Goal: Task Accomplishment & Management: Use online tool/utility

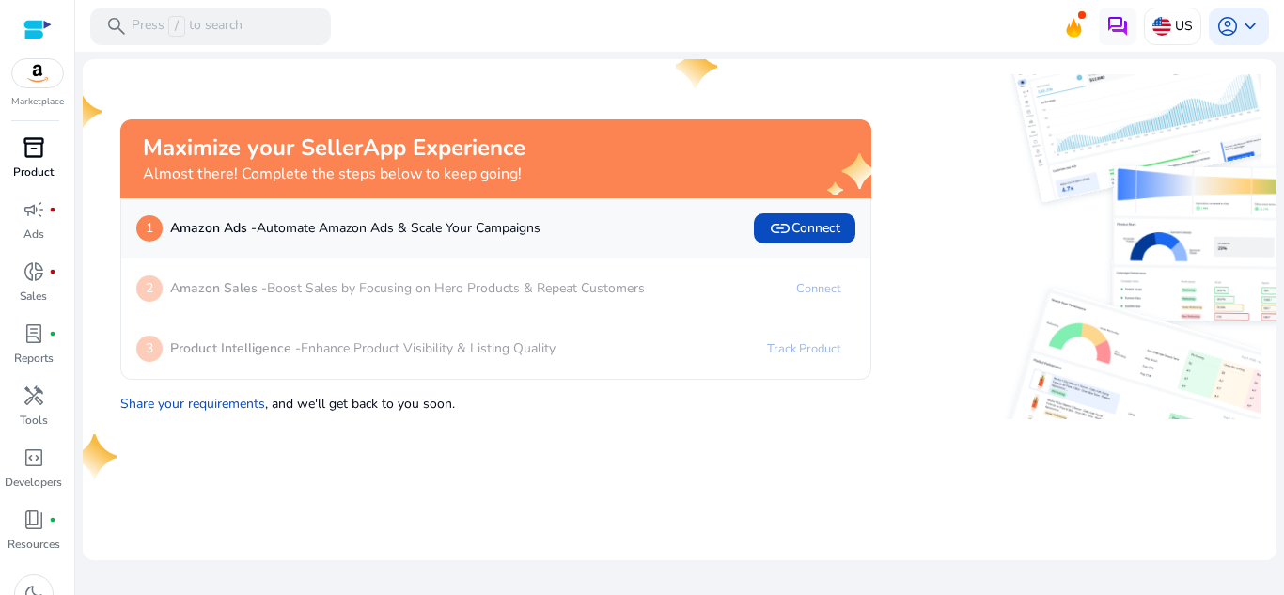
click at [40, 148] on span "inventory_2" at bounding box center [34, 147] width 23 height 23
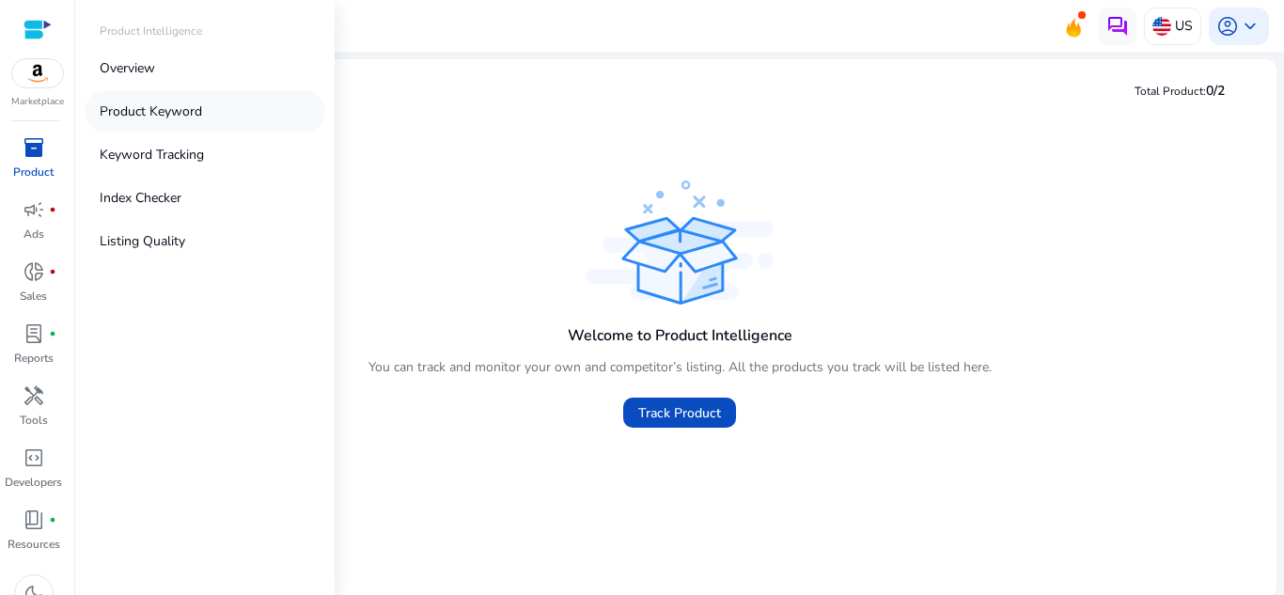
click at [142, 116] on p "Product Keyword" at bounding box center [151, 112] width 102 height 20
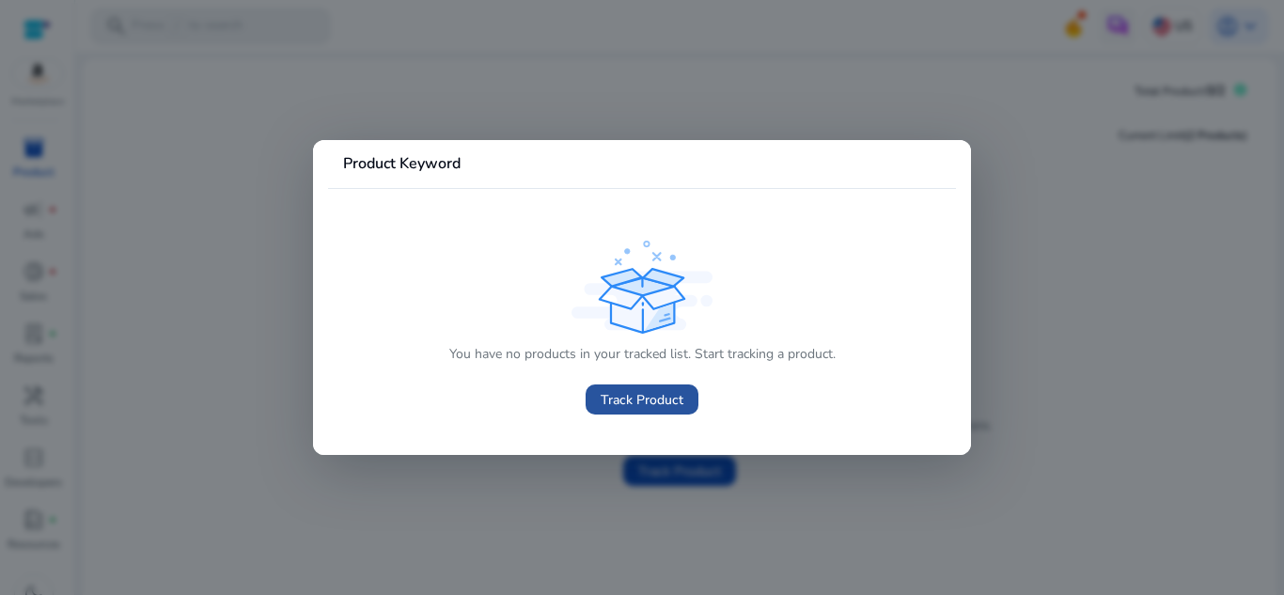
click at [622, 394] on span "Track Product" at bounding box center [642, 400] width 83 height 20
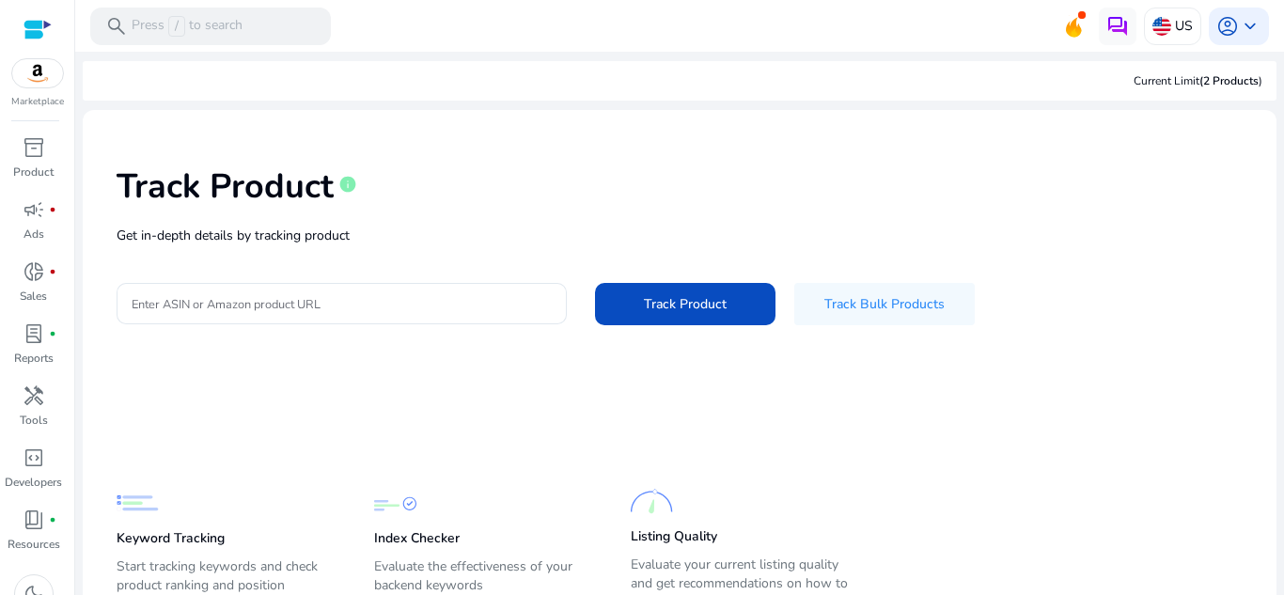
scroll to position [85, 0]
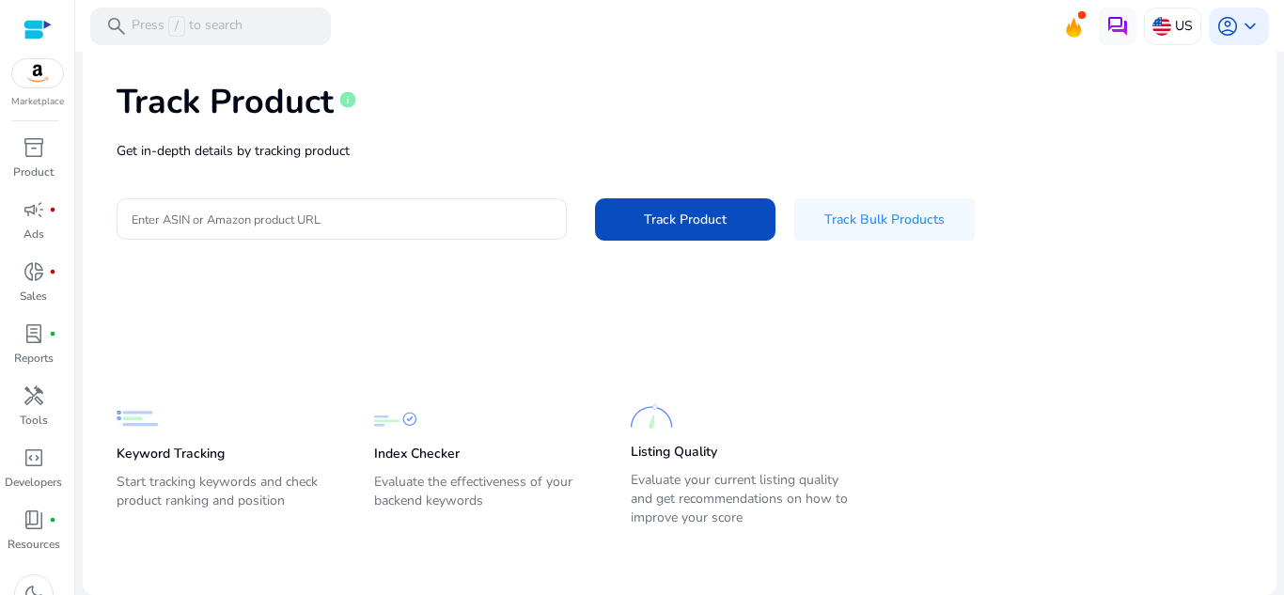
click at [249, 102] on h1 "Track Product" at bounding box center [225, 102] width 217 height 40
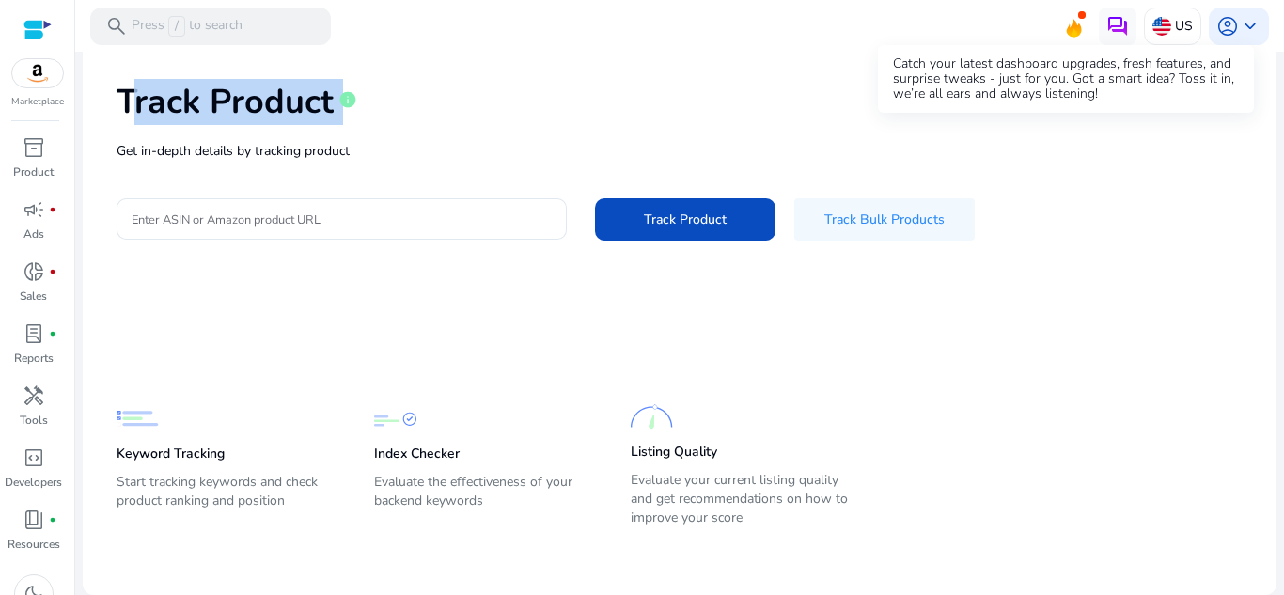
click at [1060, 34] on icon at bounding box center [1074, 24] width 28 height 26
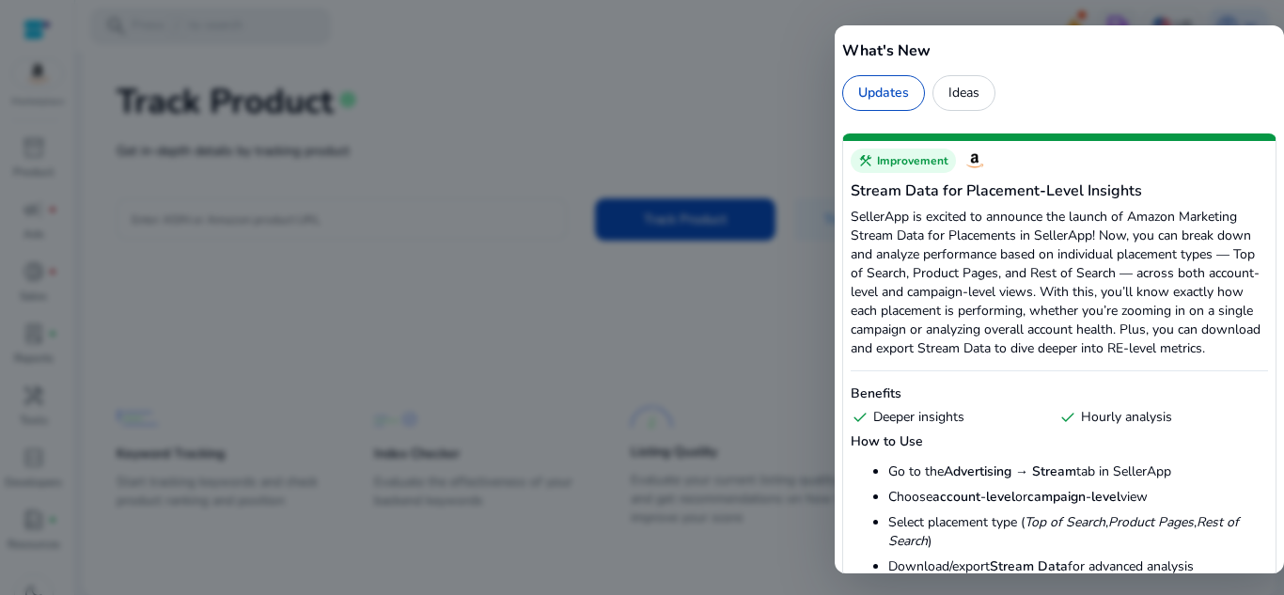
click at [670, 181] on div at bounding box center [642, 297] width 1284 height 595
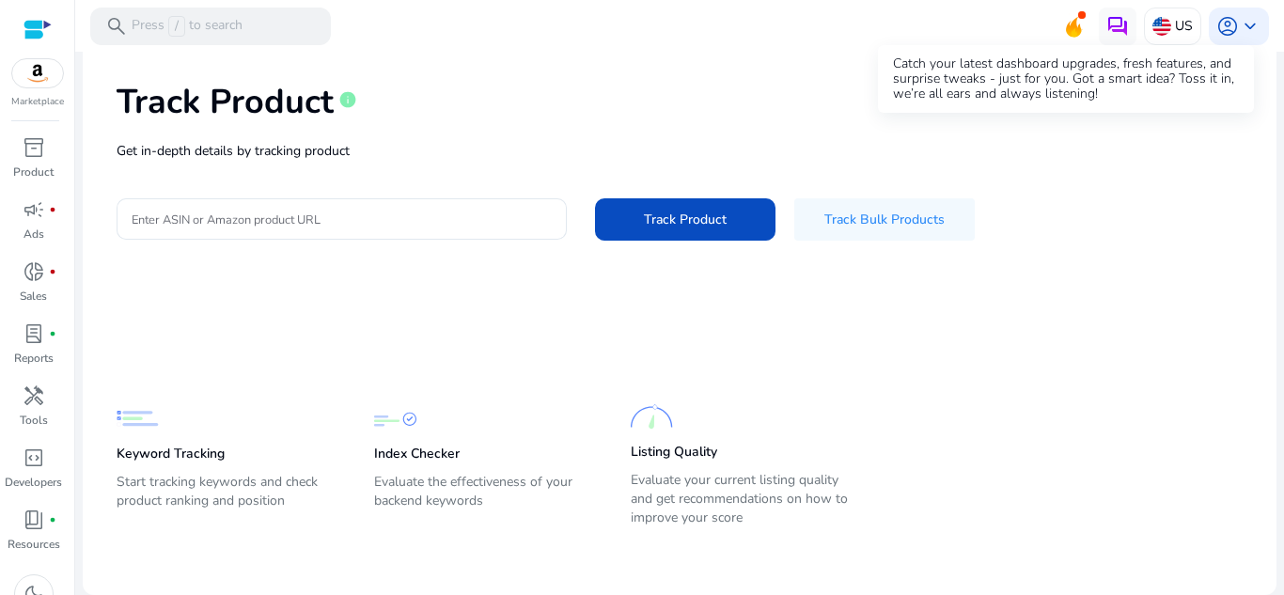
click at [1066, 28] on icon at bounding box center [1073, 27] width 15 height 21
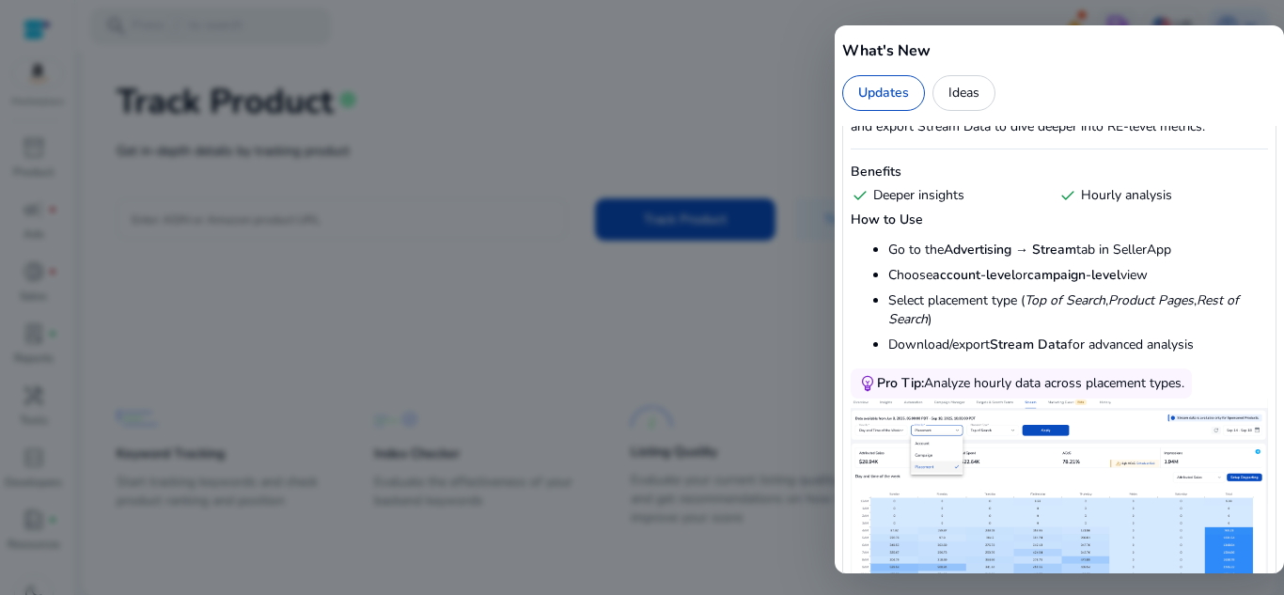
scroll to position [228, 0]
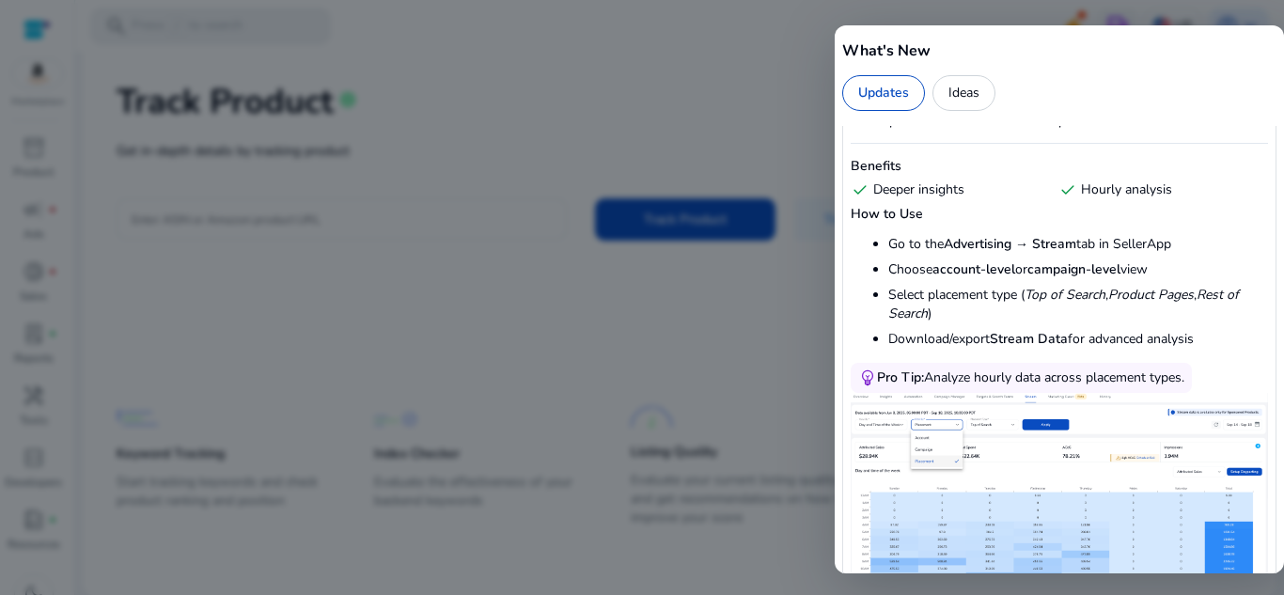
click at [680, 157] on div at bounding box center [642, 297] width 1284 height 595
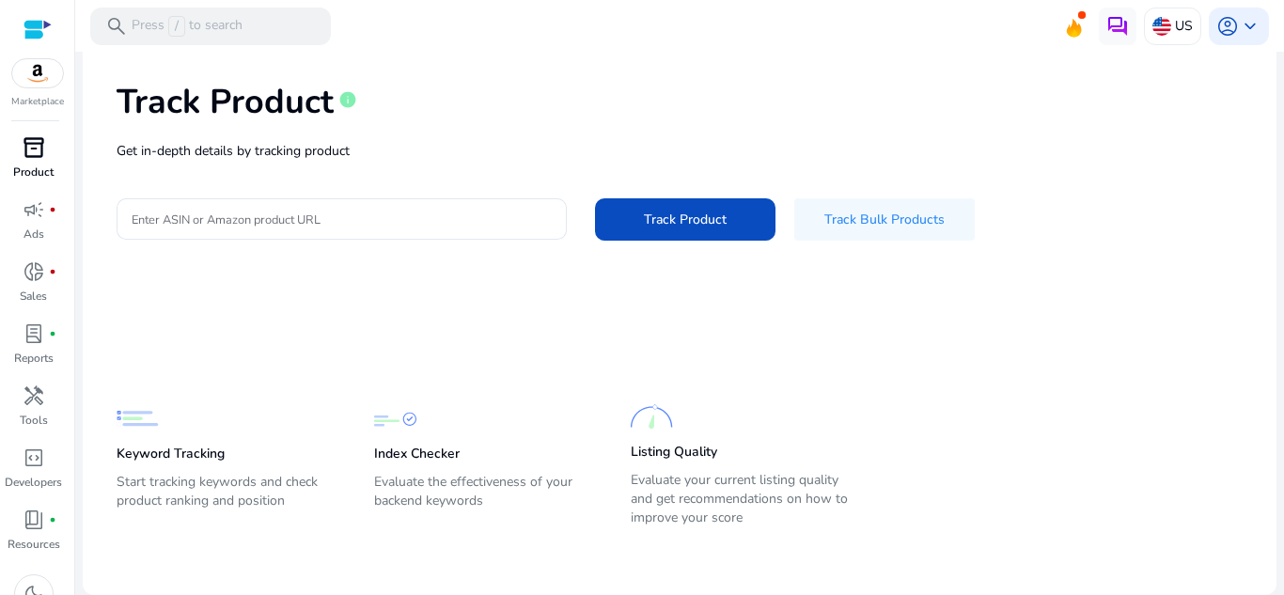
click at [19, 140] on div "inventory_2" at bounding box center [34, 148] width 53 height 30
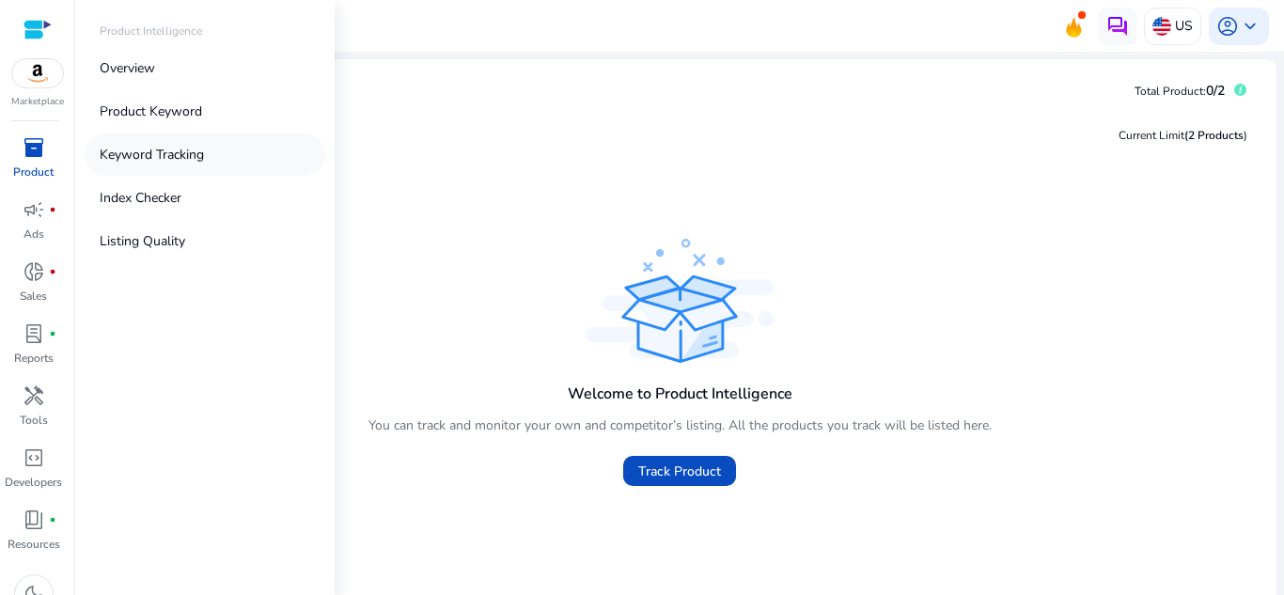
click at [229, 149] on link "Keyword Tracking" at bounding box center [205, 155] width 241 height 42
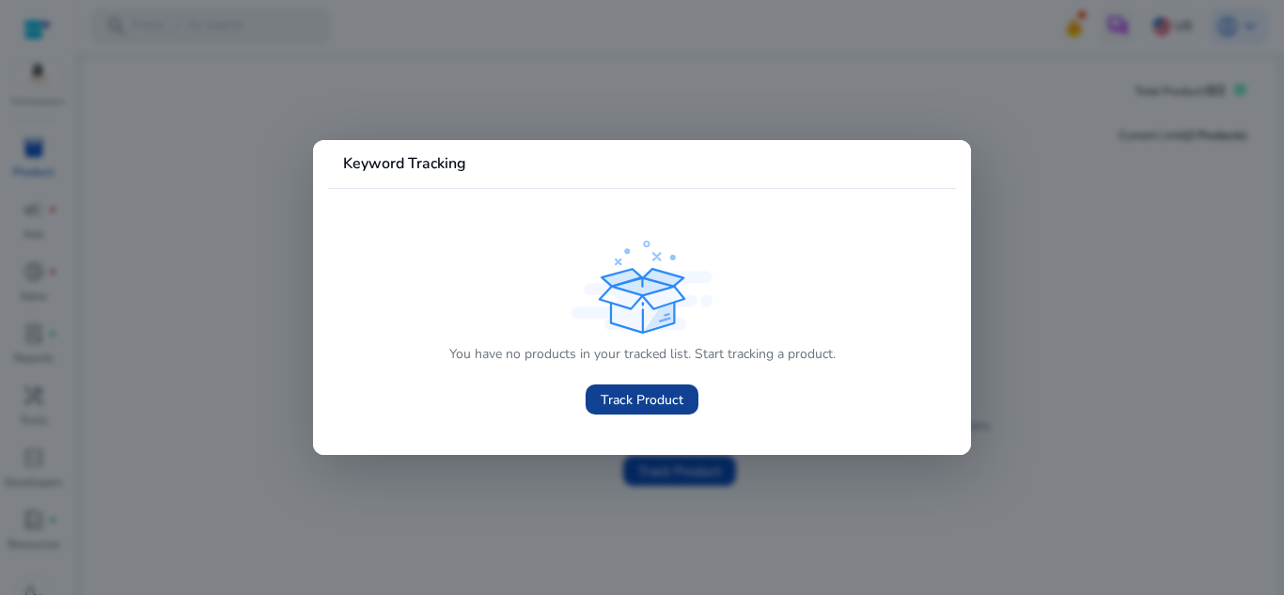
click at [655, 394] on span "Track Product" at bounding box center [642, 400] width 83 height 20
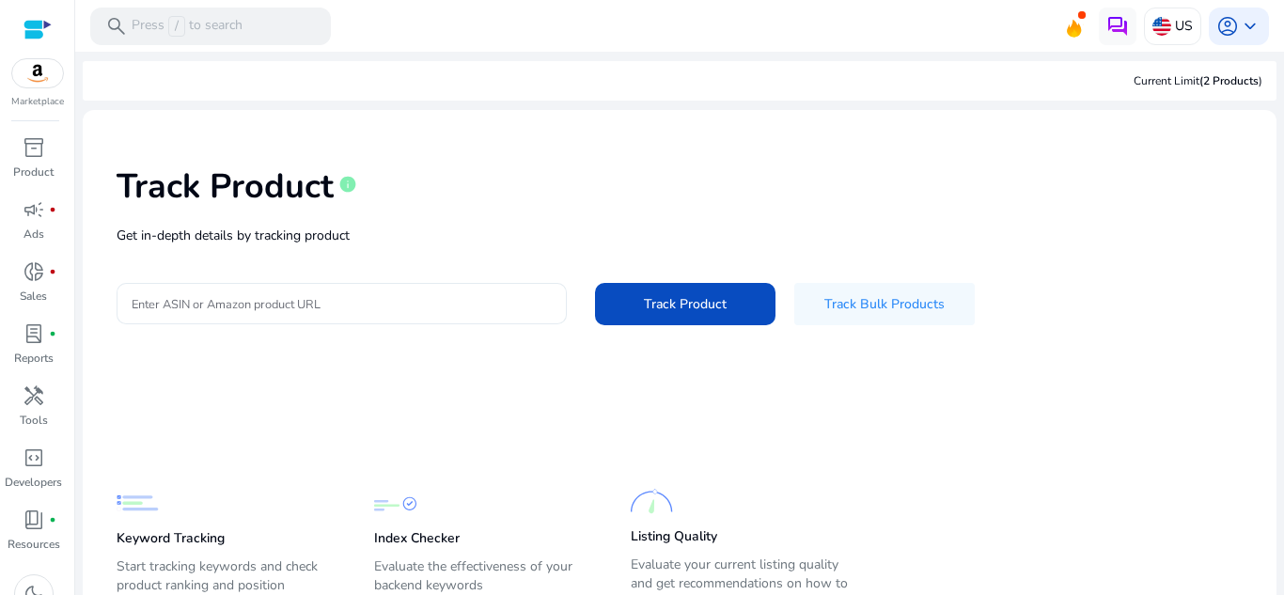
click at [432, 317] on div at bounding box center [342, 303] width 420 height 41
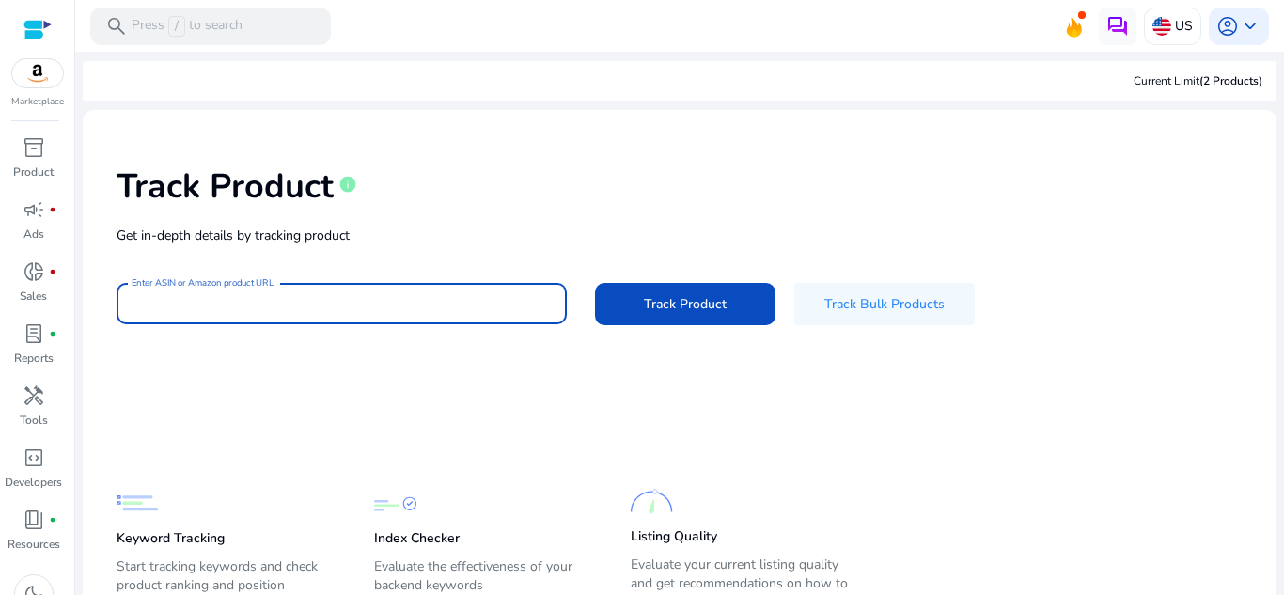
click at [445, 304] on input "Enter ASIN or Amazon product URL" at bounding box center [342, 303] width 420 height 21
click at [446, 393] on mat-card-content "Track Product info Get in-depth details by tracking product Enter ASIN or Amazo…" at bounding box center [680, 395] width 1194 height 570
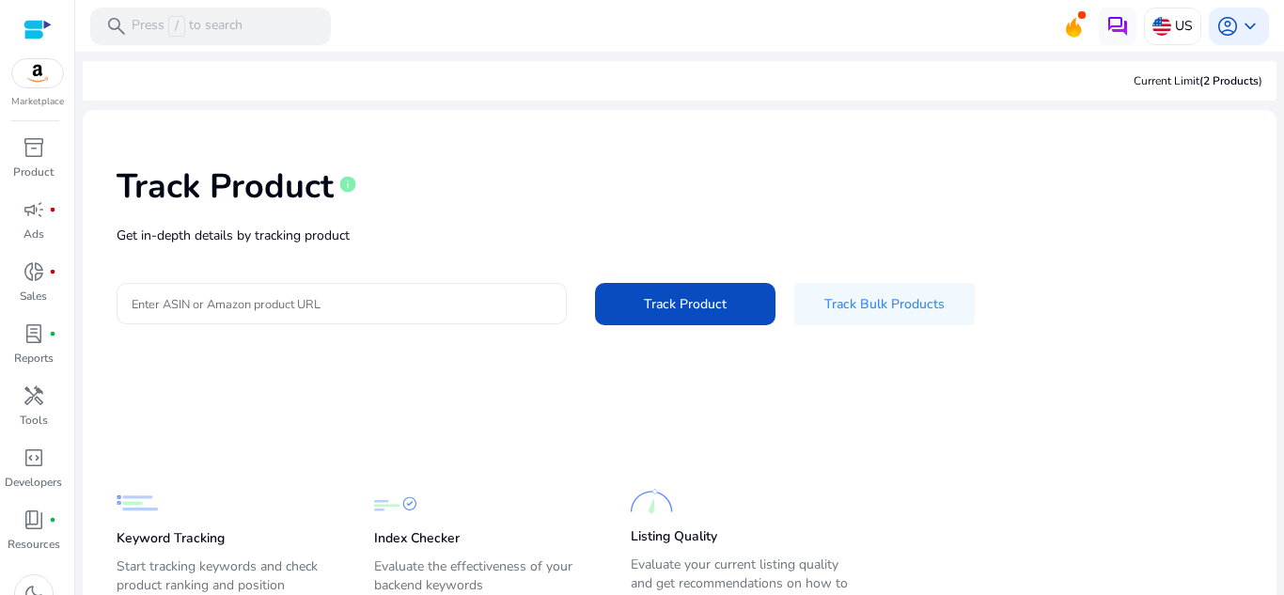
click at [349, 313] on div at bounding box center [342, 303] width 420 height 41
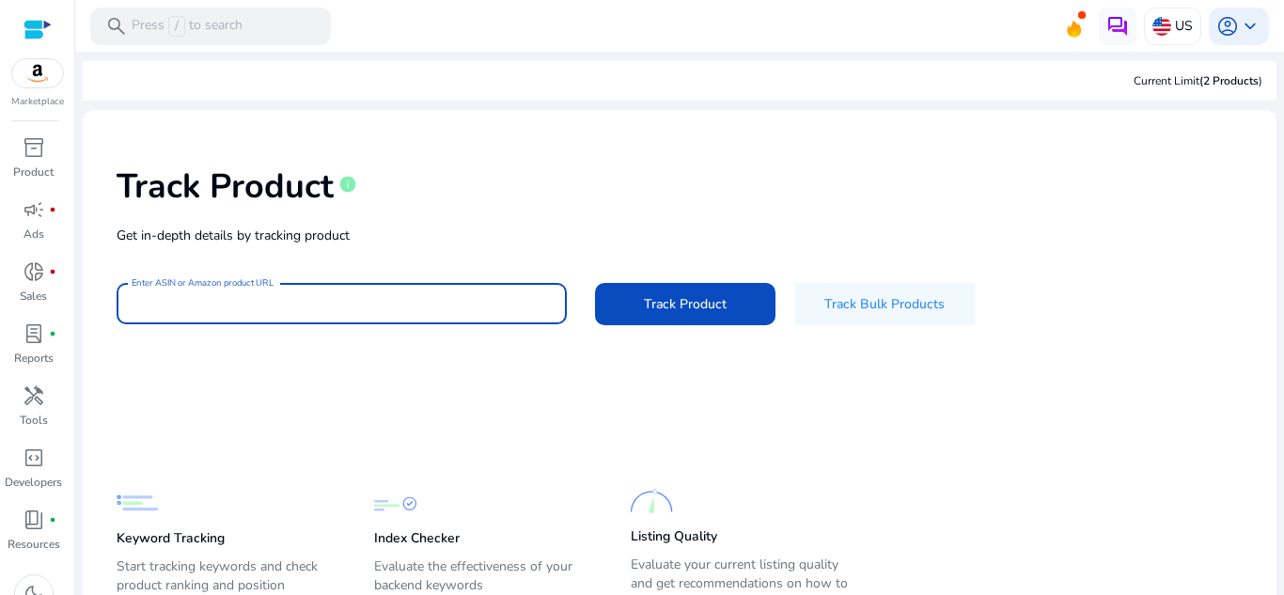
click at [593, 158] on div "Track Product info" at bounding box center [680, 182] width 1126 height 77
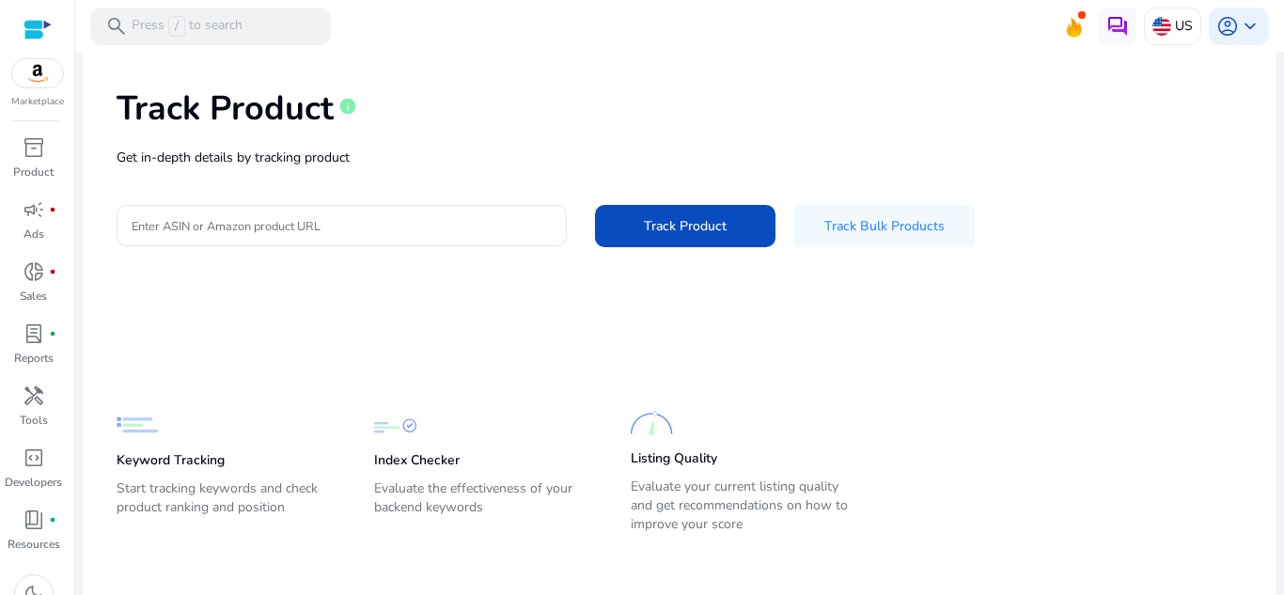
scroll to position [85, 0]
